Goal: Task Accomplishment & Management: Manage account settings

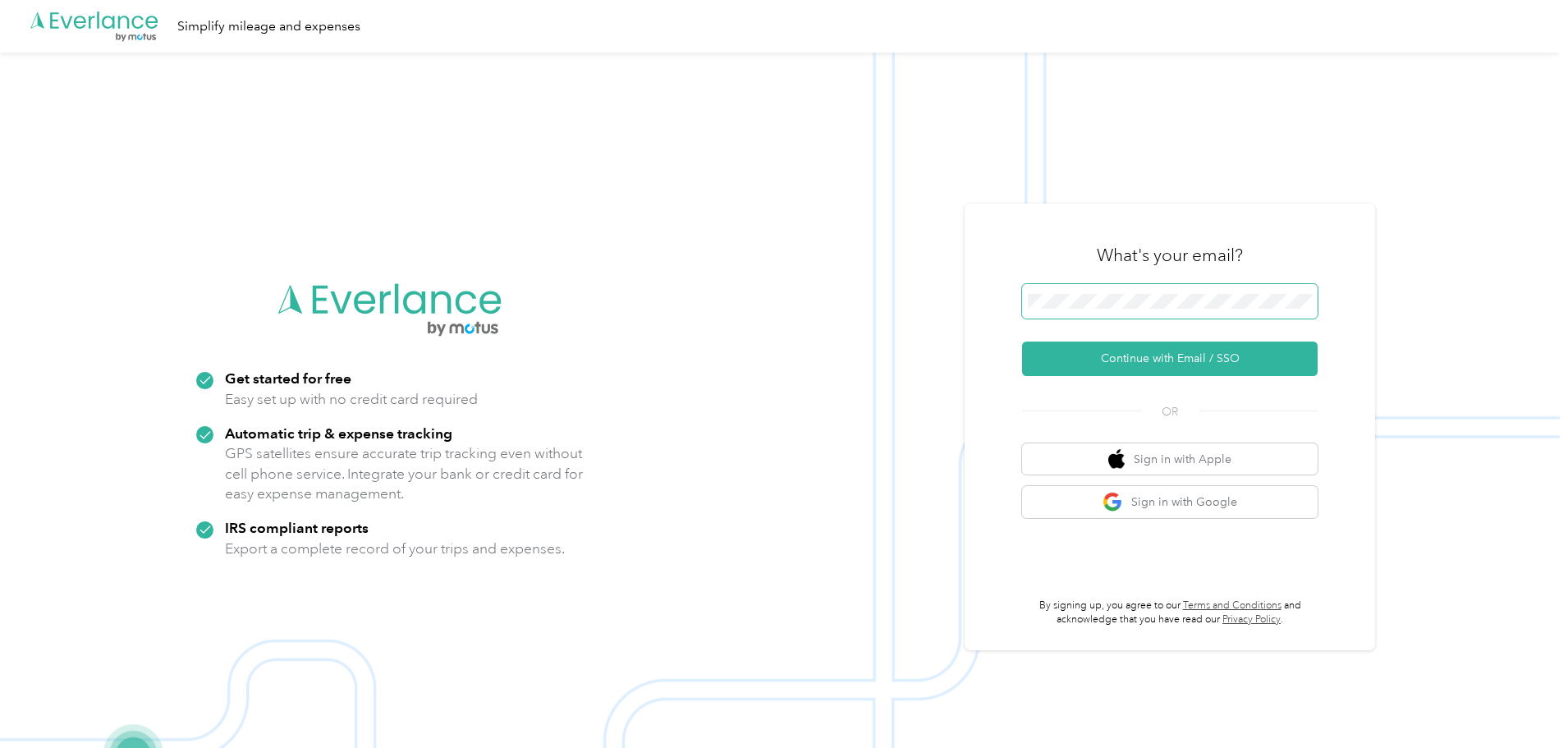
click at [1022, 342] on button "Continue with Email / SSO" at bounding box center [1170, 359] width 295 height 34
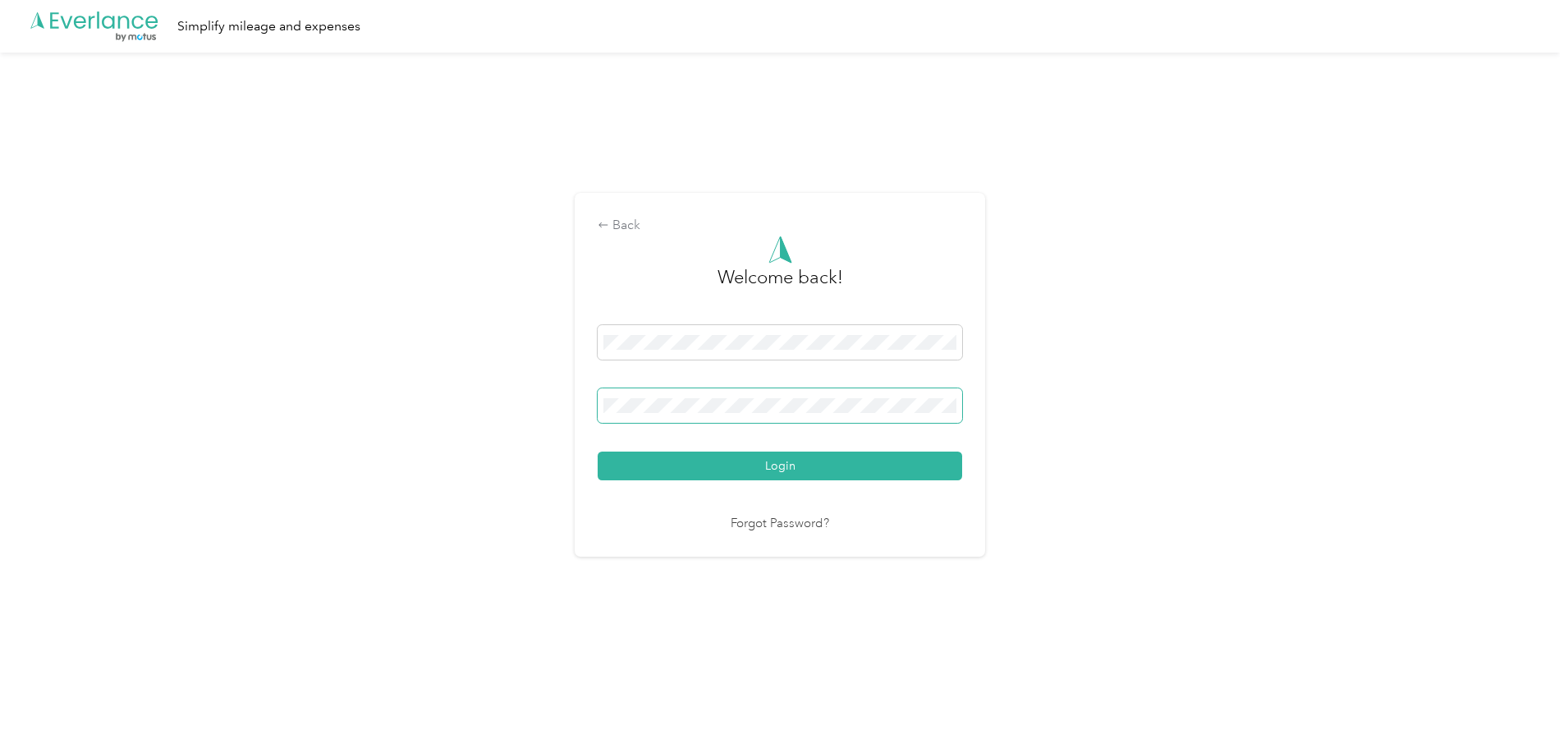
click at [597, 452] on button "Login" at bounding box center [779, 466] width 364 height 29
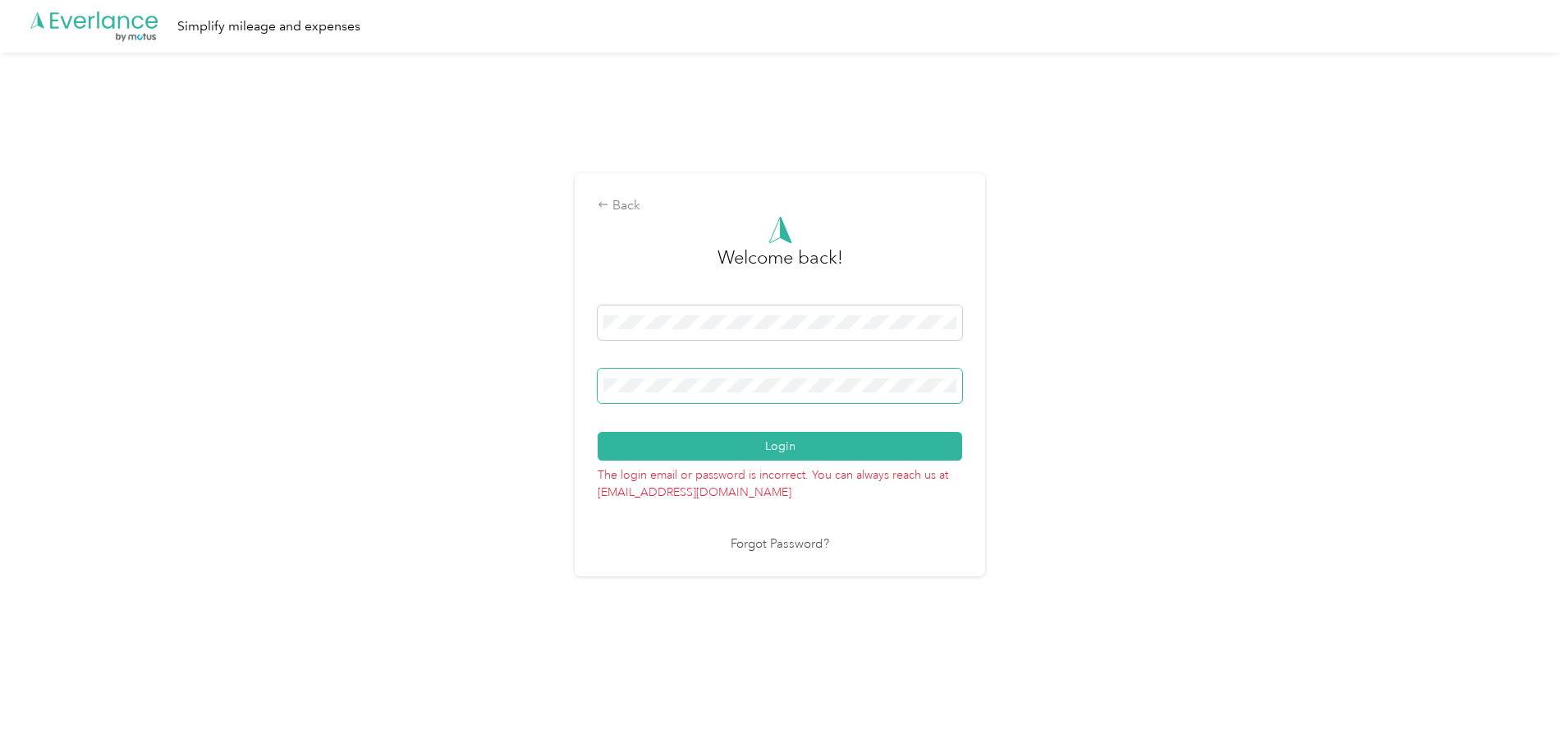
click at [597, 432] on button "Login" at bounding box center [779, 446] width 364 height 29
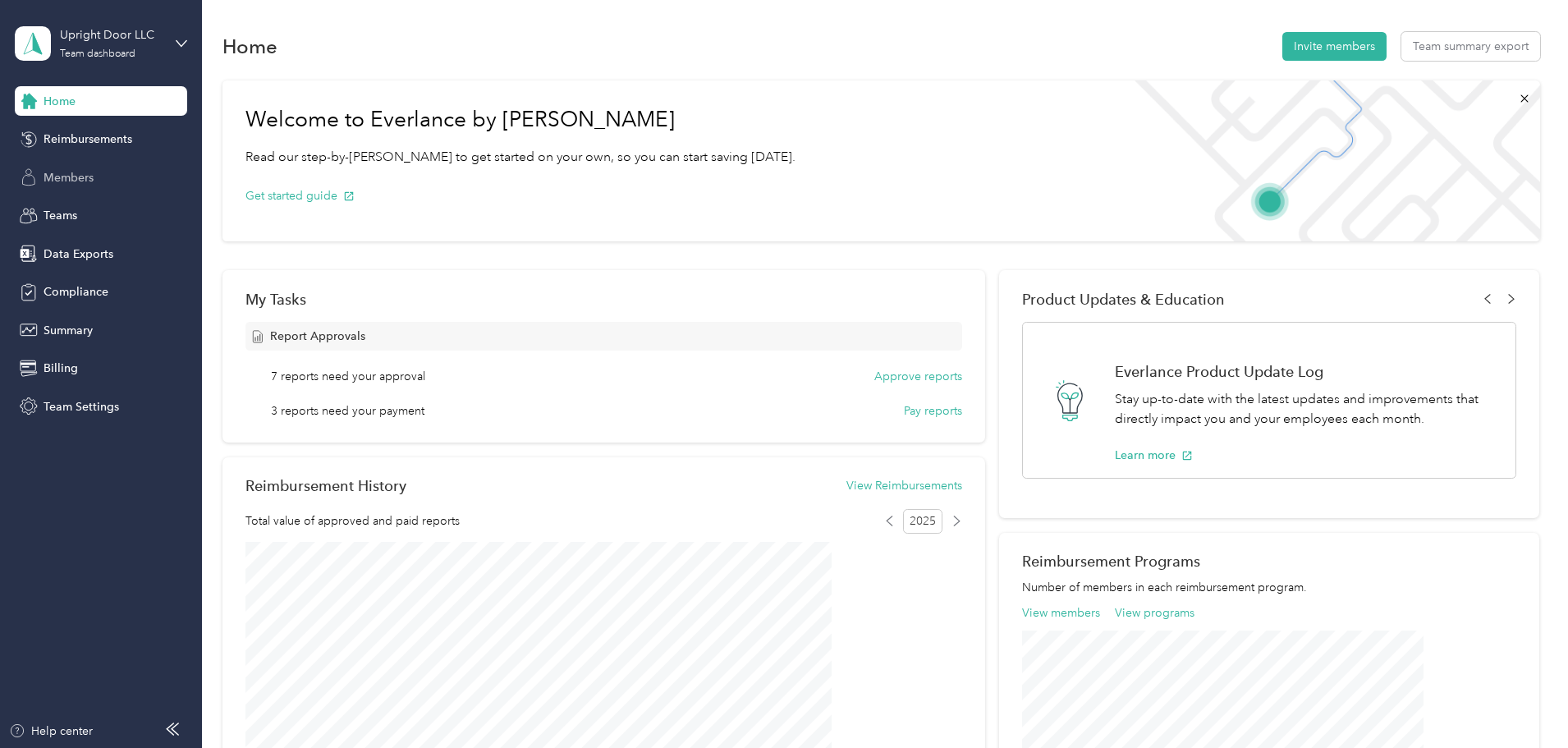
click at [101, 180] on div "Members" at bounding box center [101, 177] width 172 height 30
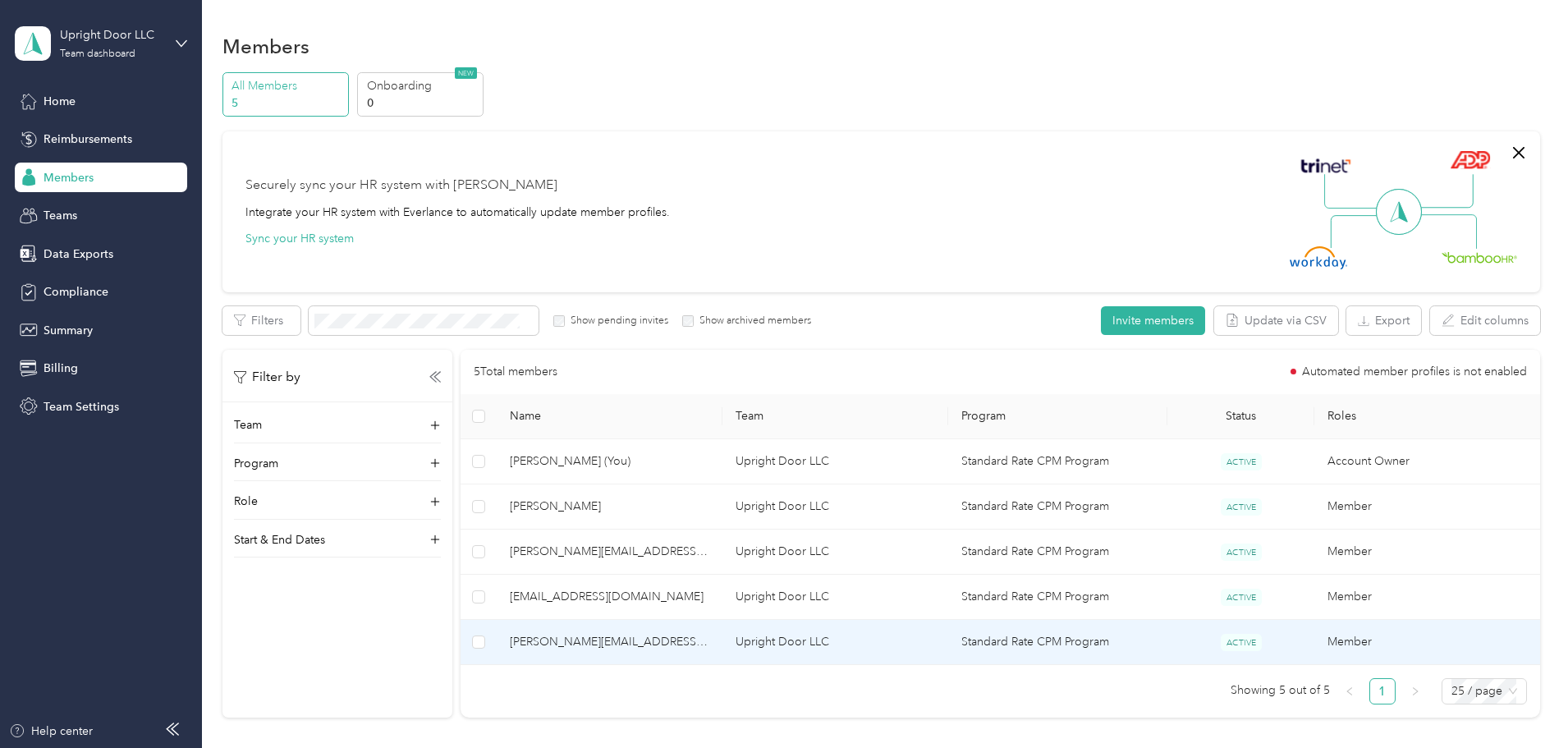
click at [691, 631] on td "[PERSON_NAME][EMAIL_ADDRESS][DOMAIN_NAME]" at bounding box center [609, 643] width 226 height 45
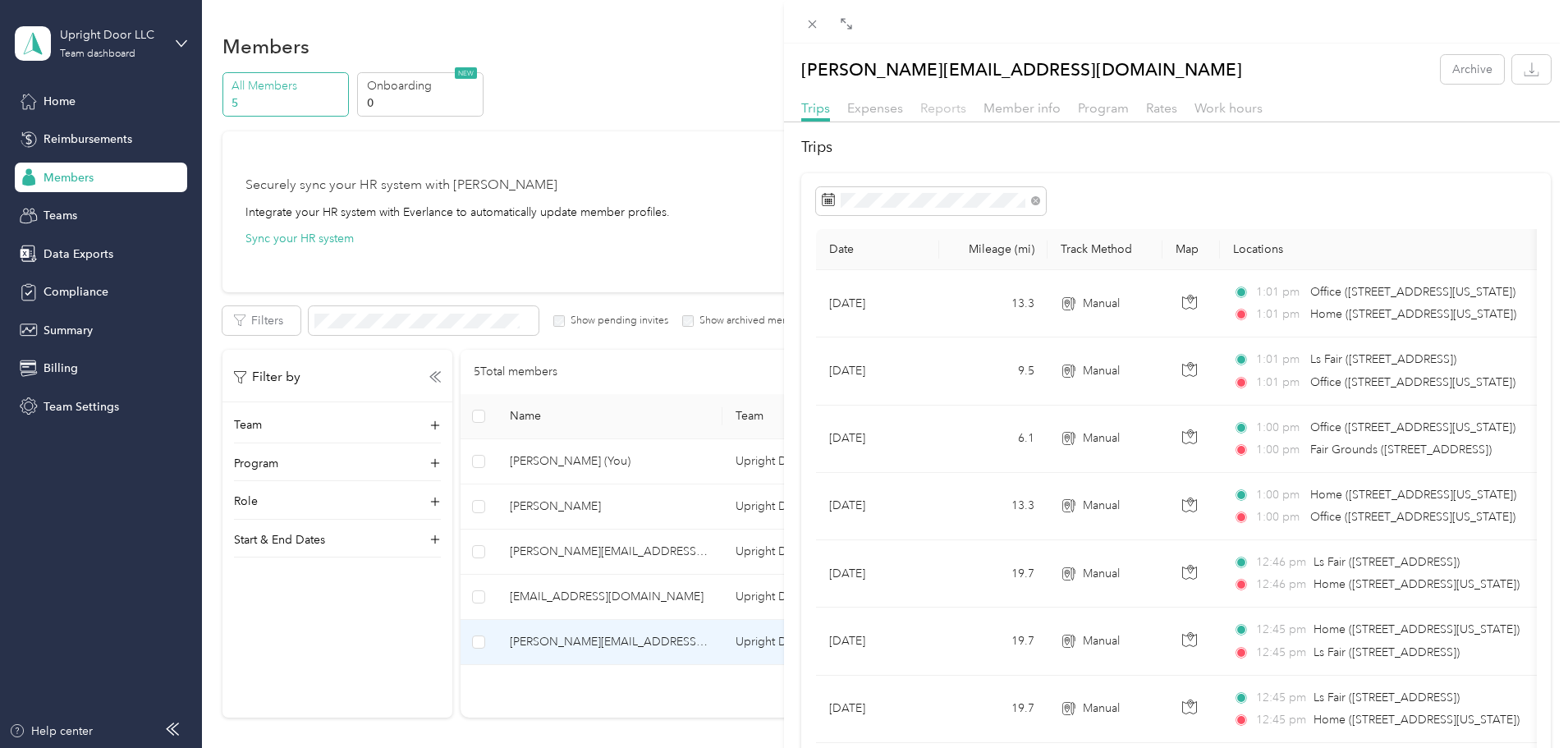
click at [960, 110] on span "Reports" at bounding box center [943, 107] width 46 height 15
